Goal: Task Accomplishment & Management: Manage account settings

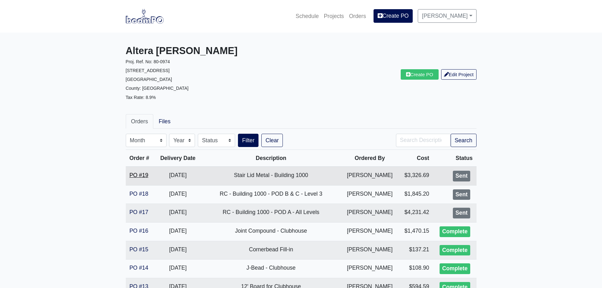
click at [142, 176] on link "PO #19" at bounding box center [139, 175] width 19 height 6
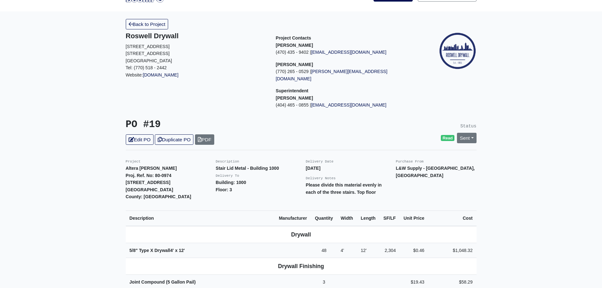
scroll to position [32, 0]
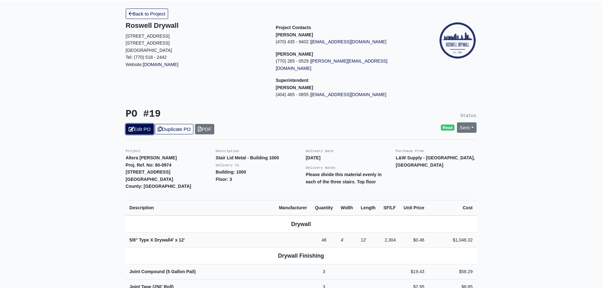
click at [144, 124] on link "Edit PO" at bounding box center [140, 129] width 28 height 10
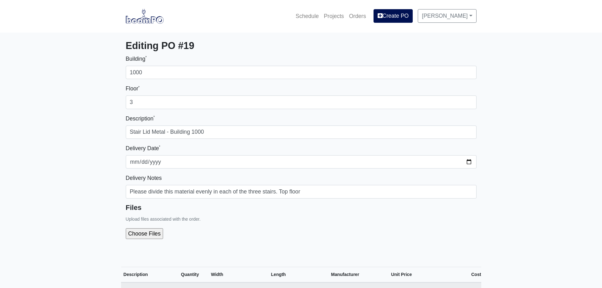
select select
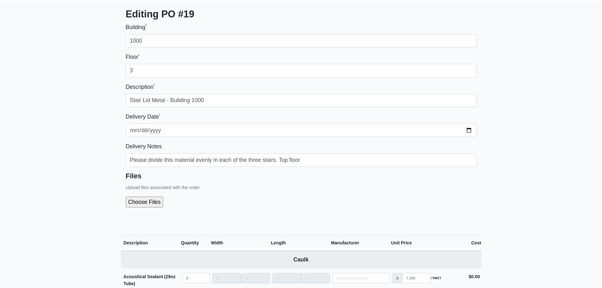
scroll to position [158, 0]
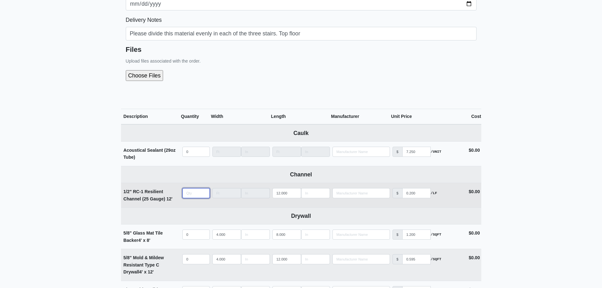
click at [191, 193] on input "quantity" at bounding box center [196, 193] width 28 height 10
type input "60"
select select
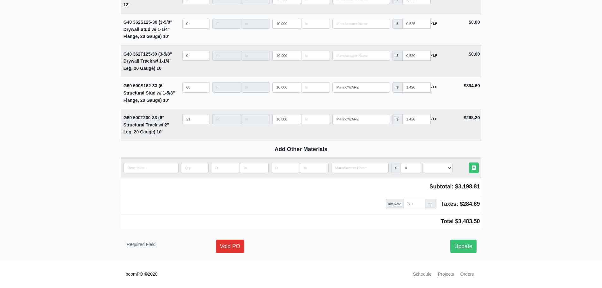
scroll to position [873, 0]
type input "60"
click at [460, 248] on link "Update" at bounding box center [464, 246] width 26 height 13
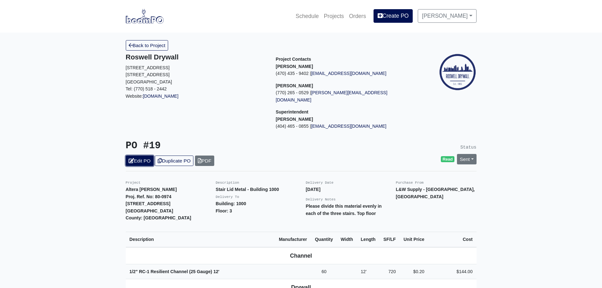
click at [144, 156] on link "Edit PO" at bounding box center [140, 161] width 28 height 10
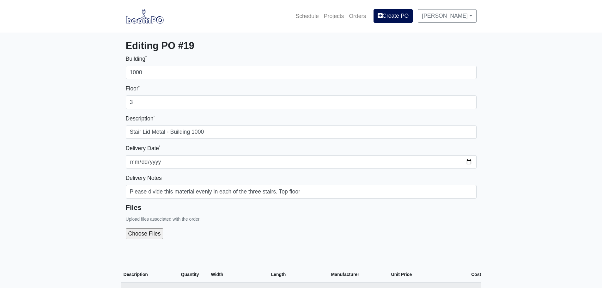
select select
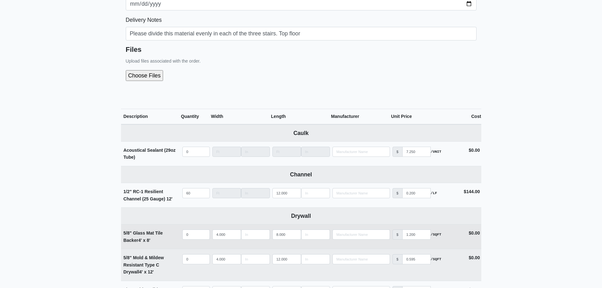
scroll to position [316, 0]
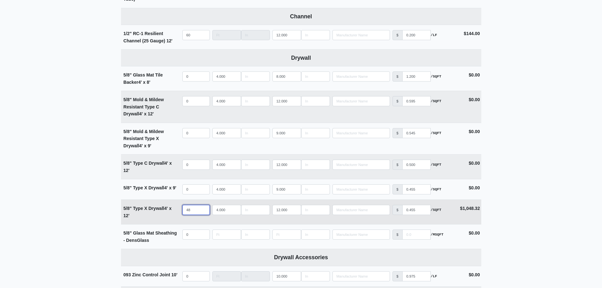
drag, startPoint x: 192, startPoint y: 210, endPoint x: 175, endPoint y: 211, distance: 17.4
click at [175, 211] on tr "5/8" Type X Drywall 4' x 12' Qty 48 Width 4.000 Length 12.000 Manufacturer No R…" at bounding box center [301, 212] width 360 height 25
type input "3"
select select
type input "36"
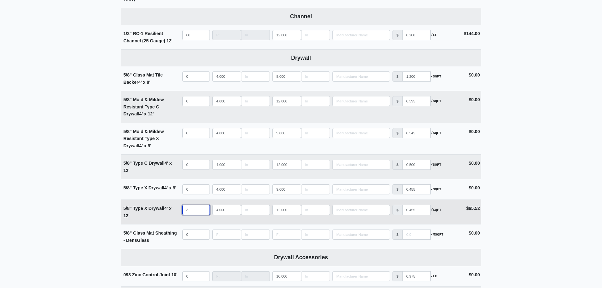
select select
type input "36"
click at [191, 166] on input "quantity" at bounding box center [196, 165] width 28 height 10
type input "1"
select select
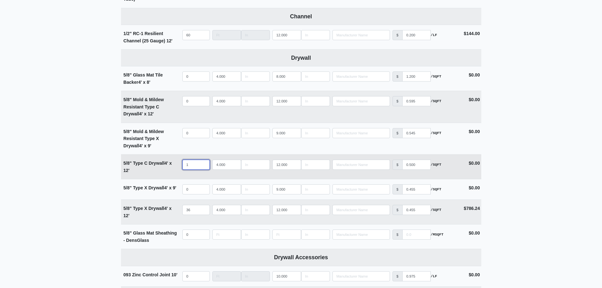
type input "12"
select select
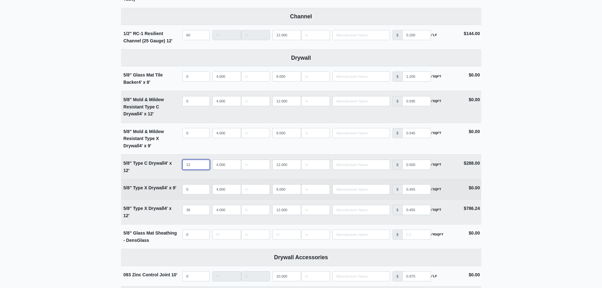
type input "12"
click at [163, 190] on strong "5/8" Type X Drywall 4' x 9'" at bounding box center [150, 187] width 53 height 5
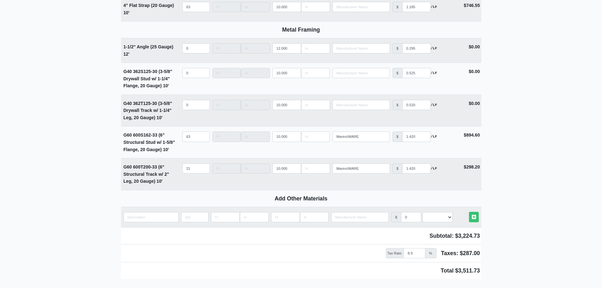
scroll to position [873, 0]
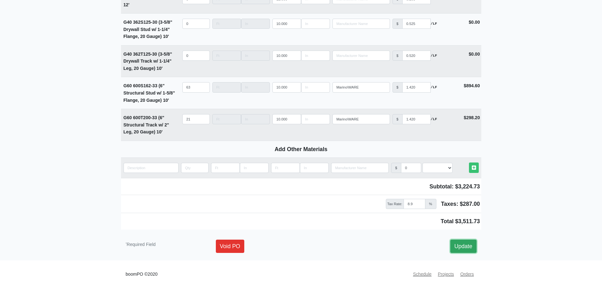
click at [466, 246] on link "Update" at bounding box center [464, 246] width 26 height 13
